Goal: Task Accomplishment & Management: Manage account settings

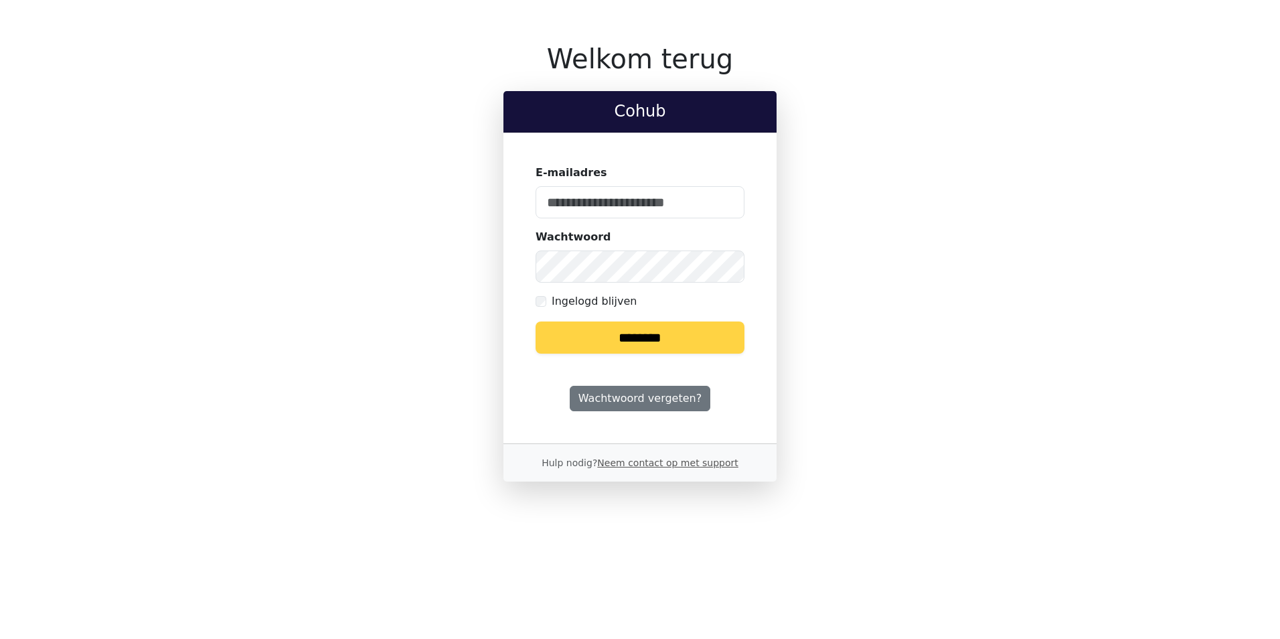
type input "**********"
click at [594, 330] on input "********" at bounding box center [639, 337] width 209 height 32
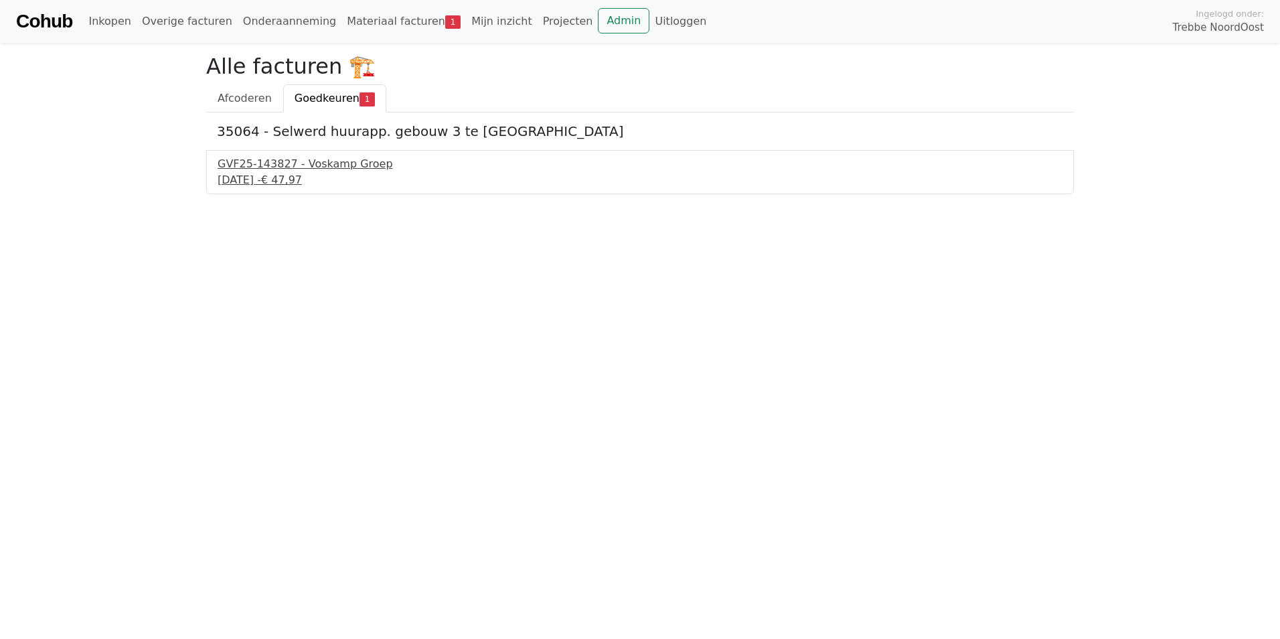
click at [275, 162] on div "GVF25-143827 - Voskamp Groep" at bounding box center [640, 164] width 845 height 16
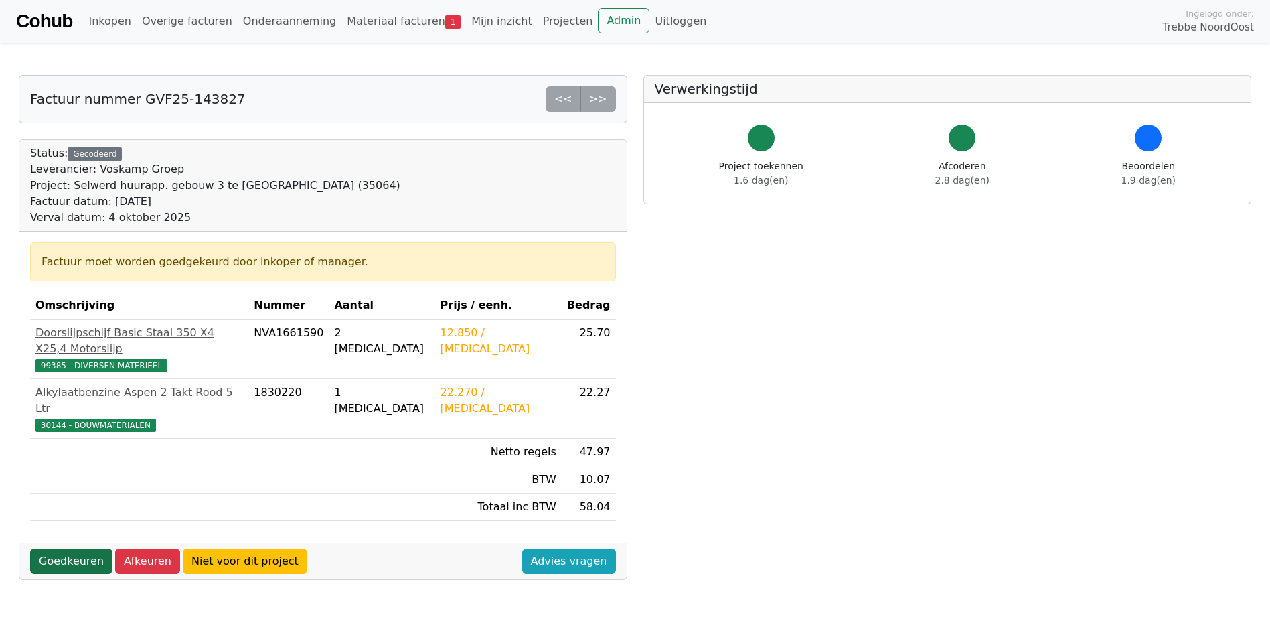
click at [65, 548] on link "Goedkeuren" at bounding box center [71, 560] width 82 height 25
